Goal: Answer question/provide support: Share knowledge or assist other users

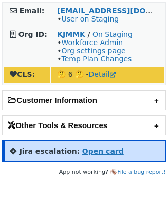
click at [101, 155] on strong "Open card" at bounding box center [103, 151] width 42 height 8
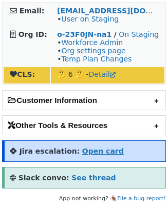
click at [99, 154] on strong "Open card" at bounding box center [103, 151] width 42 height 8
